Goal: Navigation & Orientation: Find specific page/section

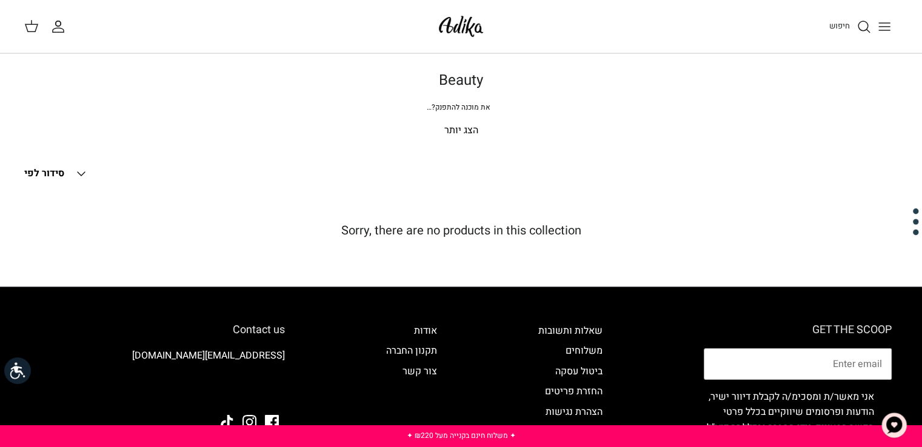
click at [888, 25] on icon "Toggle menu" at bounding box center [884, 26] width 15 height 15
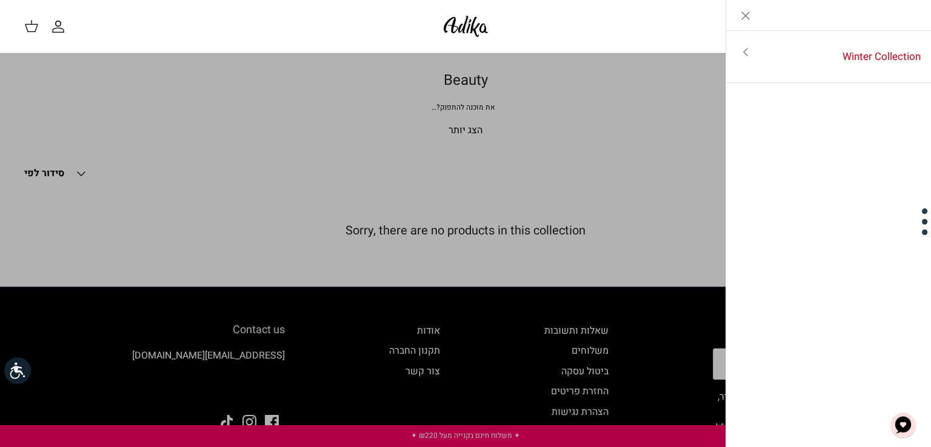
click at [749, 12] on icon "Close" at bounding box center [746, 15] width 15 height 15
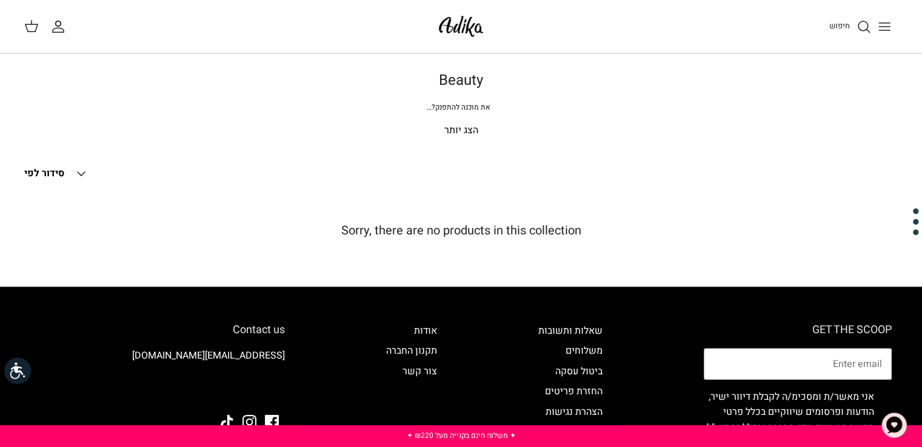
click at [456, 129] on p "הצג יותר" at bounding box center [461, 131] width 849 height 16
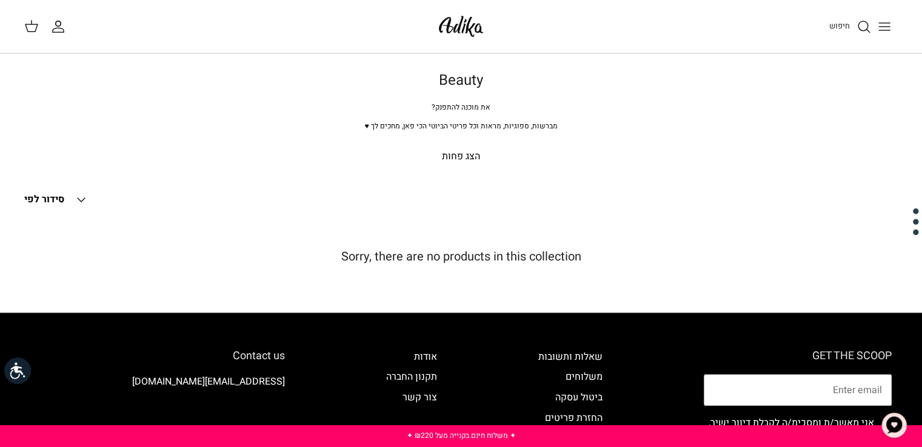
click at [459, 153] on p "הצג פחות" at bounding box center [461, 157] width 849 height 16
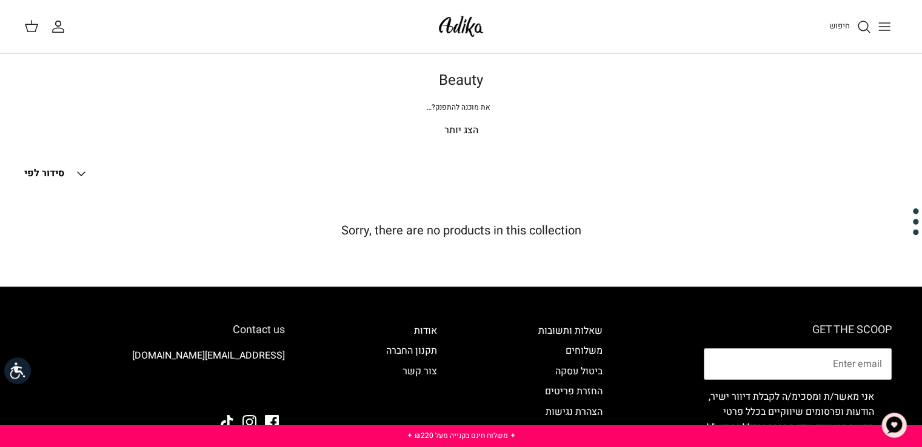
click at [463, 128] on p "הצג יותר" at bounding box center [461, 131] width 849 height 16
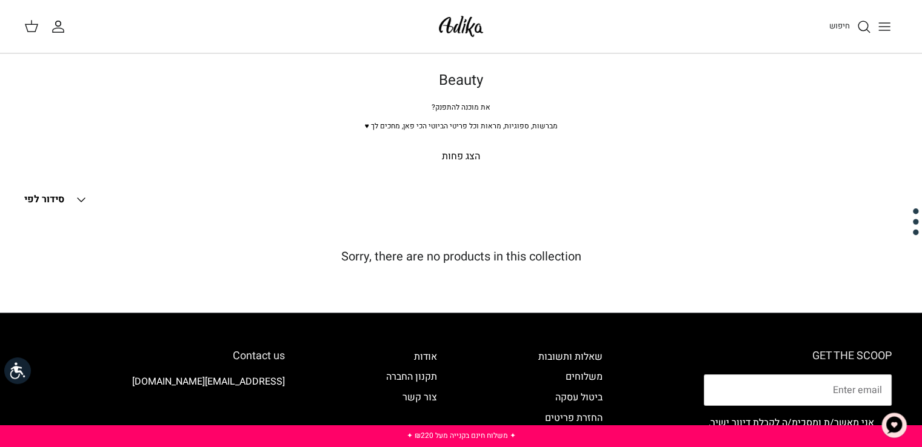
click at [36, 200] on span "סידור לפי" at bounding box center [44, 199] width 40 height 15
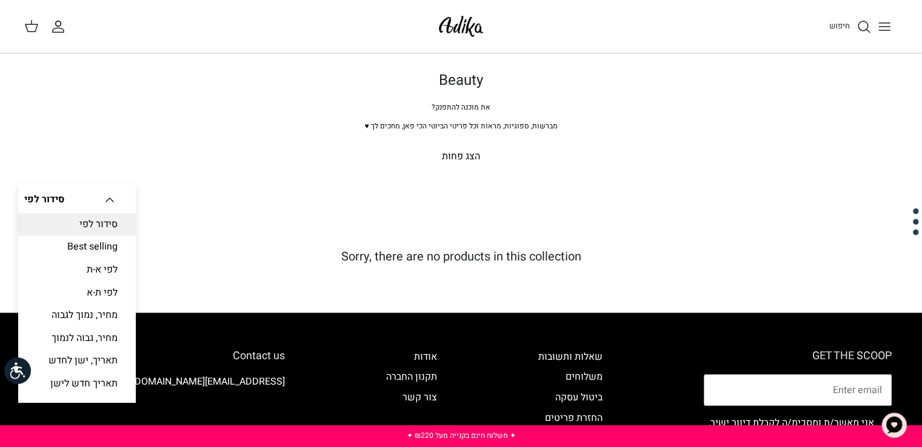
click at [36, 200] on span "סידור לפי" at bounding box center [44, 199] width 40 height 15
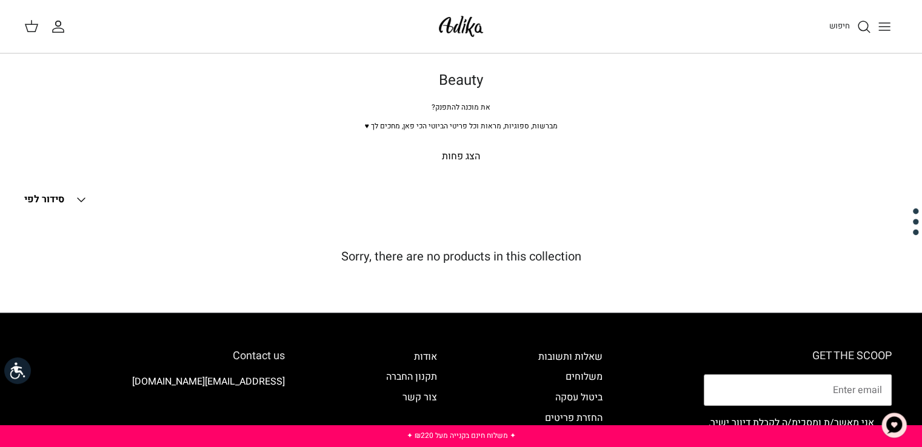
click at [882, 32] on icon "Toggle menu" at bounding box center [884, 26] width 15 height 15
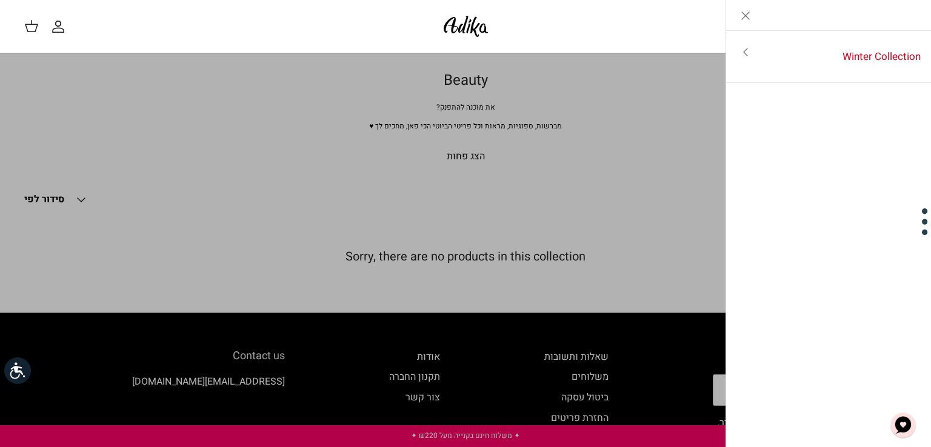
click at [745, 15] on line "Close" at bounding box center [745, 15] width 7 height 7
